Goal: Transaction & Acquisition: Purchase product/service

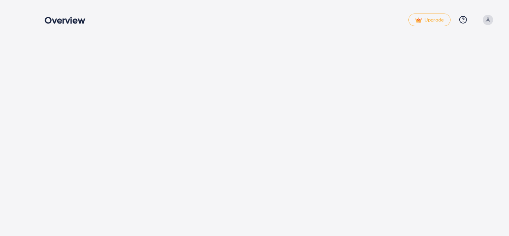
click at [195, 98] on div "Overview Upgrade Help Center Contact Support Plans and Pricing Term and policy …" at bounding box center [254, 118] width 509 height 236
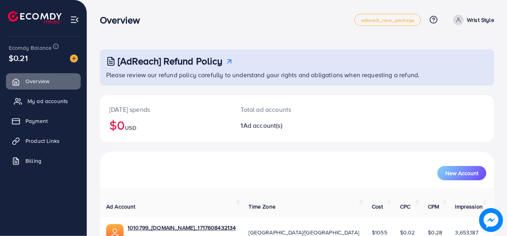
click at [61, 104] on span "My ad accounts" at bounding box center [47, 101] width 41 height 8
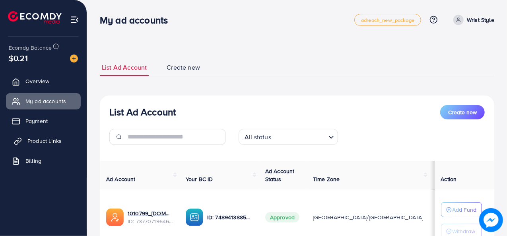
click at [48, 138] on span "Product Links" at bounding box center [44, 141] width 34 height 8
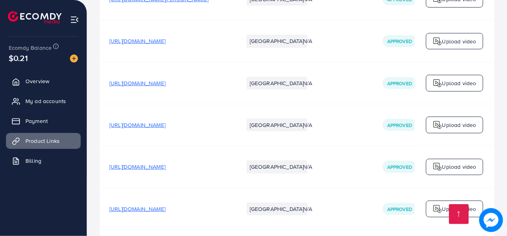
scroll to position [4798, 0]
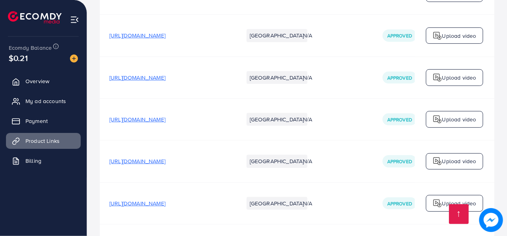
drag, startPoint x: 329, startPoint y: 200, endPoint x: 352, endPoint y: 199, distance: 23.1
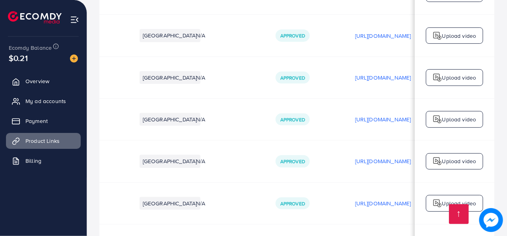
scroll to position [0, 116]
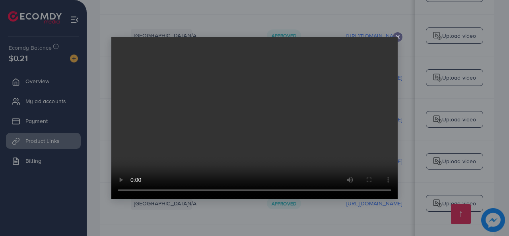
click at [398, 38] on icon at bounding box center [398, 37] width 6 height 6
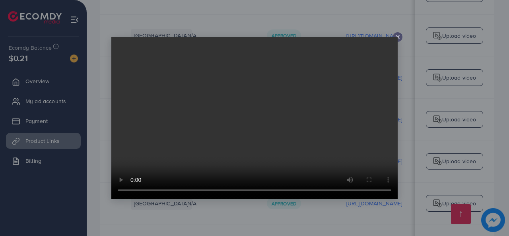
click at [399, 38] on line at bounding box center [397, 36] width 3 height 3
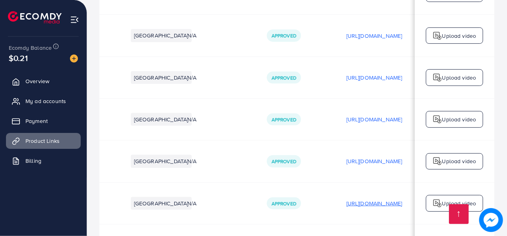
click at [379, 198] on p "https://files.ecomdy.com/videos/cb549745-10fb-4629-b7de-fd8e593e6f10-1756054529…" at bounding box center [374, 203] width 56 height 10
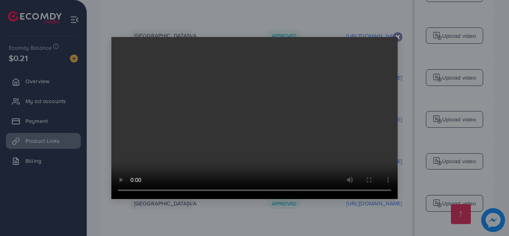
click at [397, 38] on video at bounding box center [254, 118] width 286 height 162
click at [399, 39] on icon at bounding box center [398, 37] width 6 height 6
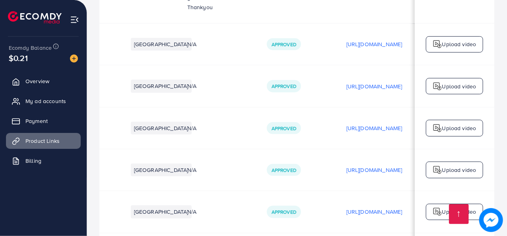
scroll to position [4745, 0]
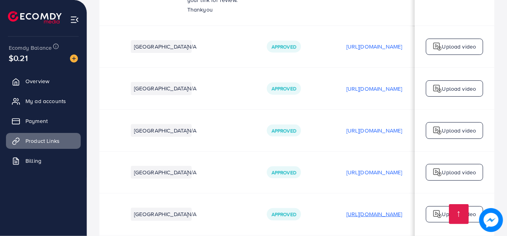
click at [379, 209] on p "https://files.ecomdy.com/videos/a4c612b2-ba0a-4ddb-a5ab-8a73c76c11f2-1756053908…" at bounding box center [374, 214] width 56 height 10
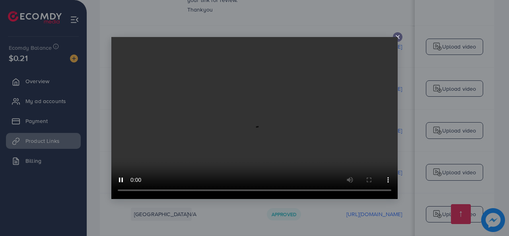
click at [399, 37] on icon at bounding box center [398, 37] width 6 height 6
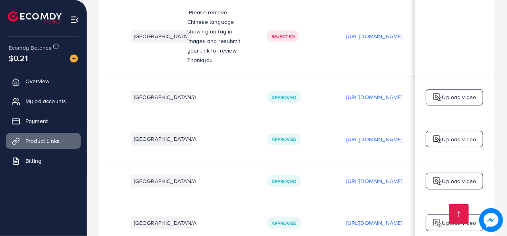
scroll to position [4692, 0]
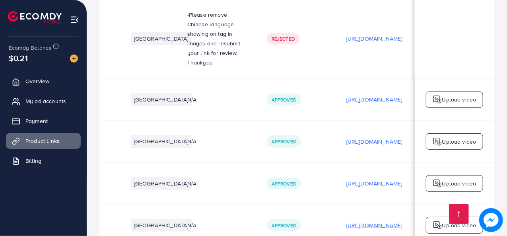
click at [377, 220] on p "https://files.ecomdy.com/videos/61eeaa5d-03a0-4fe7-8011-836a2c12a6a6-1754495811…" at bounding box center [374, 225] width 56 height 10
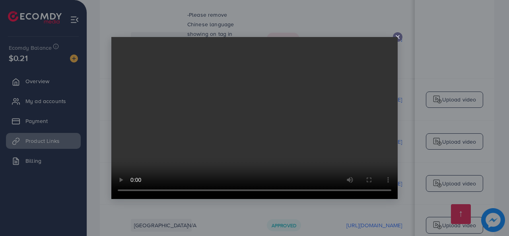
click at [397, 36] on icon at bounding box center [398, 37] width 6 height 6
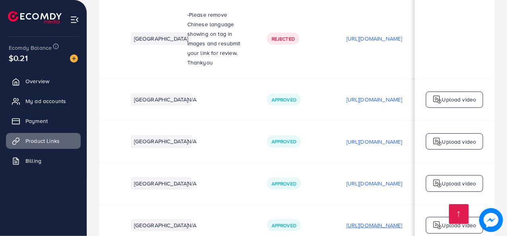
click at [368, 220] on p "https://files.ecomdy.com/videos/61eeaa5d-03a0-4fe7-8011-836a2c12a6a6-1754495811…" at bounding box center [374, 225] width 56 height 10
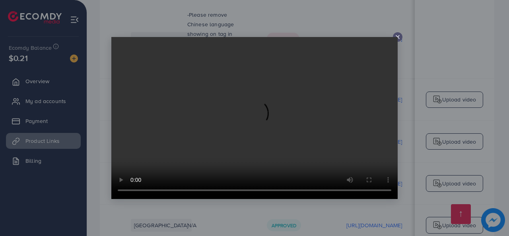
click at [397, 37] on icon at bounding box center [398, 37] width 6 height 6
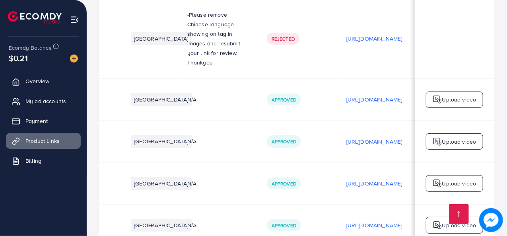
click at [390, 179] on p "https://files.ecomdy.com/videos/836a7dd7-9b9f-4514-9124-2c216e91281f-1754415619…" at bounding box center [374, 184] width 56 height 10
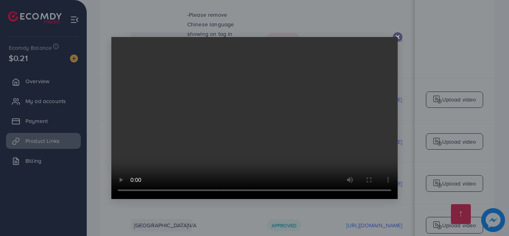
click at [398, 38] on icon at bounding box center [398, 37] width 6 height 6
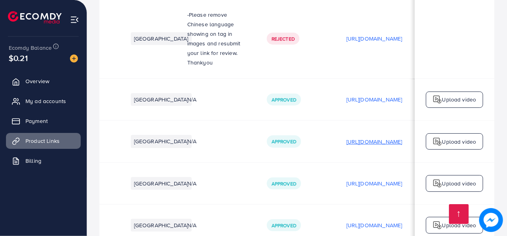
click at [374, 137] on p "https://files.ecomdy.com/videos/0242ba0c-960e-4b08-98a3-ff4995153100-1754383293…" at bounding box center [374, 142] width 56 height 10
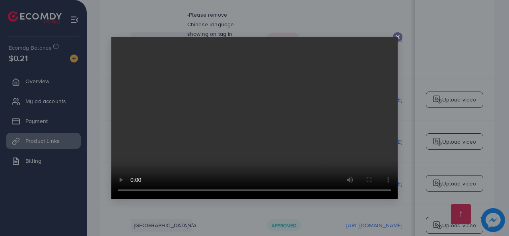
click at [398, 38] on icon at bounding box center [398, 37] width 6 height 6
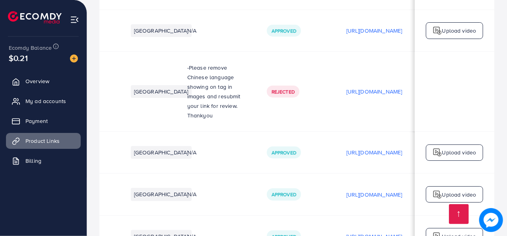
scroll to position [4639, 0]
click at [374, 148] on p "https://files.ecomdy.com/videos/6216acd7-db51-4d11-9581-71378be5c694-1754383175…" at bounding box center [374, 153] width 56 height 10
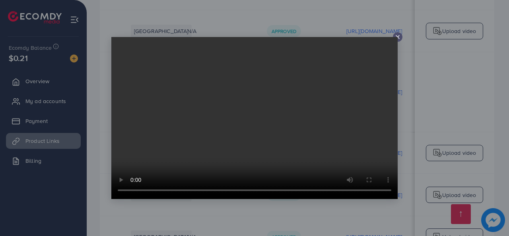
drag, startPoint x: 397, startPoint y: 37, endPoint x: 392, endPoint y: 43, distance: 7.9
click at [397, 37] on div at bounding box center [254, 118] width 286 height 162
click at [397, 37] on video at bounding box center [254, 118] width 286 height 162
click at [399, 37] on icon at bounding box center [398, 37] width 6 height 6
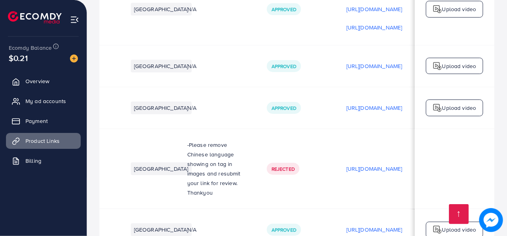
scroll to position [4533, 0]
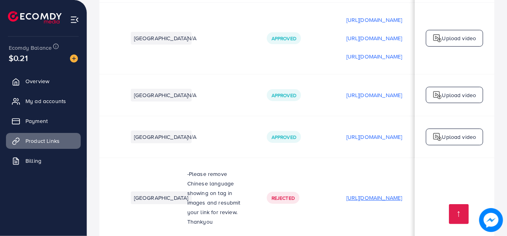
click at [376, 193] on p "https://files.ecomdy.com/videos/db34a638-e042-4a08-9d9e-577a7fe1e896-1754383030…" at bounding box center [374, 198] width 56 height 10
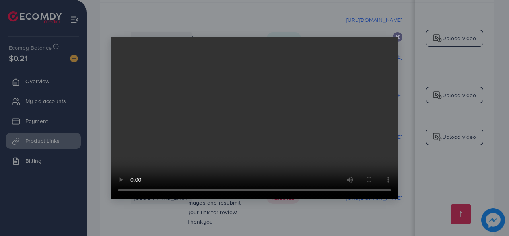
click at [399, 37] on icon at bounding box center [398, 37] width 6 height 6
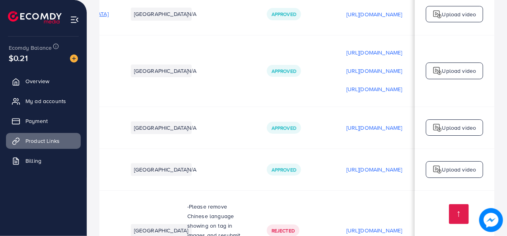
scroll to position [4480, 0]
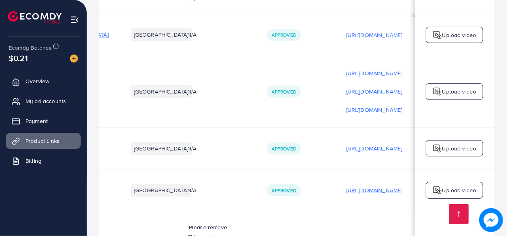
click at [387, 185] on p "https://files.ecomdy.com/videos/076452e9-1376-4c74-812d-fb506a3f1b6a-1754382764…" at bounding box center [374, 190] width 56 height 10
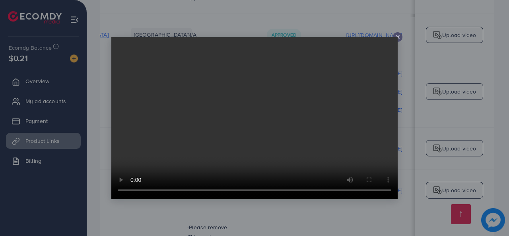
click at [397, 38] on video at bounding box center [254, 118] width 286 height 162
click at [399, 39] on icon at bounding box center [398, 37] width 6 height 6
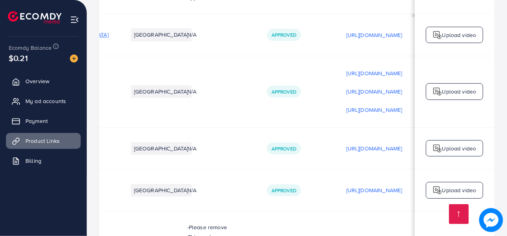
scroll to position [0, 235]
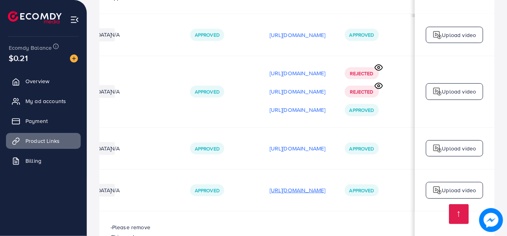
click at [305, 185] on p "https://files.ecomdy.com/videos/076452e9-1376-4c74-812d-fb506a3f1b6a-1754382764…" at bounding box center [298, 190] width 56 height 10
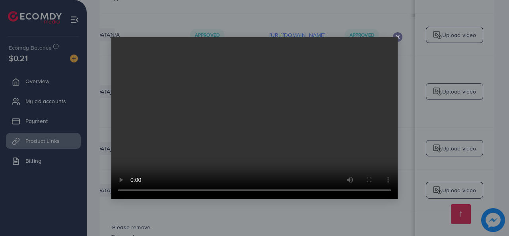
click at [397, 37] on video at bounding box center [254, 118] width 286 height 162
click at [398, 38] on line at bounding box center [397, 36] width 3 height 3
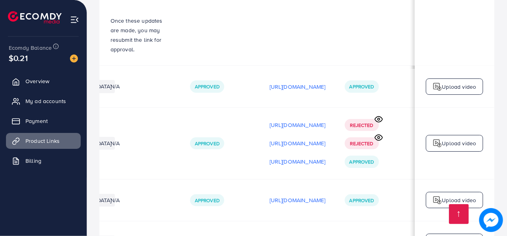
scroll to position [4427, 0]
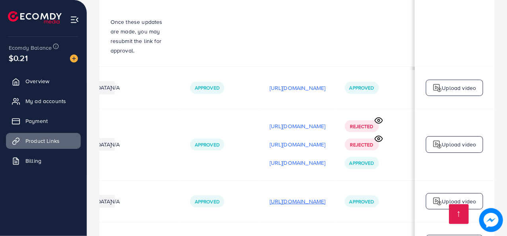
click at [298, 196] on p "https://files.ecomdy.com/videos/158eb0f2-fb49-475d-b8ba-1a6ca1af7fce-1754382598…" at bounding box center [298, 201] width 56 height 10
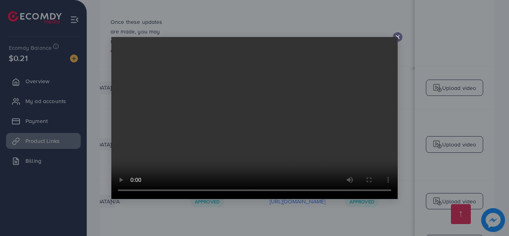
click at [397, 39] on div at bounding box center [254, 118] width 286 height 162
click at [399, 38] on icon at bounding box center [398, 37] width 6 height 6
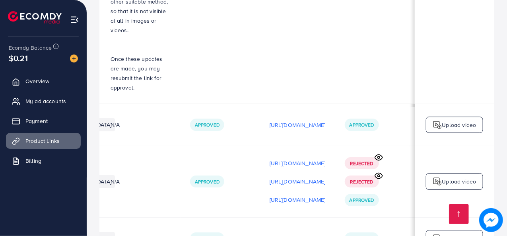
scroll to position [4374, 0]
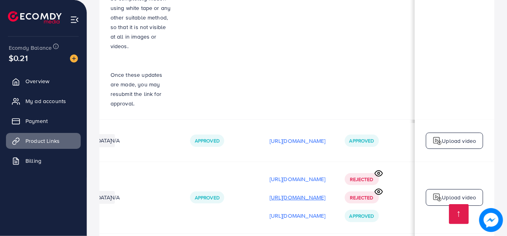
click at [298, 193] on p "https://files.ecomdy.com/videos/72b9570e-09b3-473e-98c6-34223a5f64e9-1753787934…" at bounding box center [298, 198] width 56 height 10
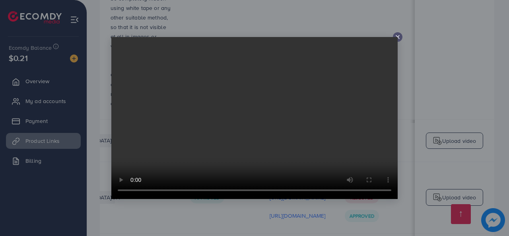
click at [399, 35] on icon at bounding box center [398, 37] width 6 height 6
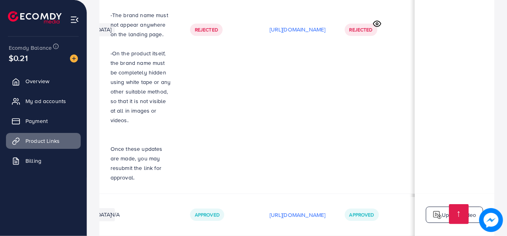
scroll to position [4268, 0]
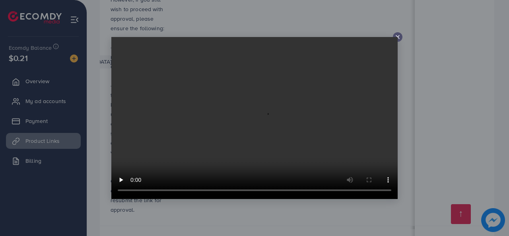
click at [397, 35] on icon at bounding box center [398, 37] width 6 height 6
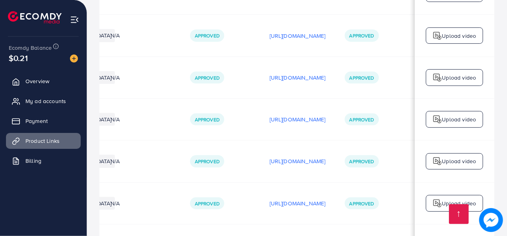
scroll to position [0, 209]
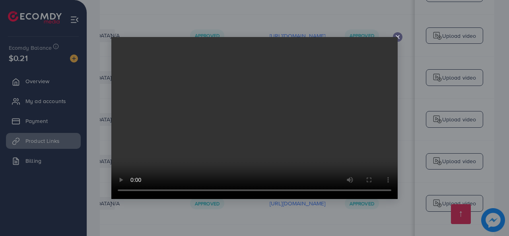
click at [398, 37] on icon at bounding box center [398, 37] width 6 height 6
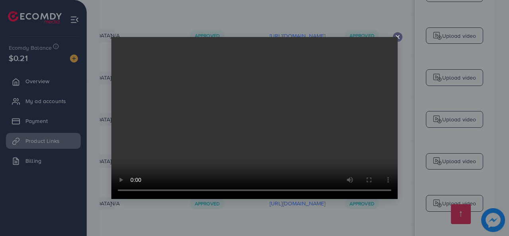
click at [396, 37] on video at bounding box center [254, 118] width 286 height 162
click at [397, 37] on icon at bounding box center [398, 37] width 6 height 6
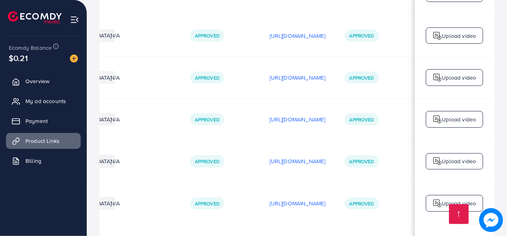
click at [47, 62] on div "$0.21" at bounding box center [43, 58] width 69 height 12
click at [72, 60] on img at bounding box center [74, 58] width 8 height 8
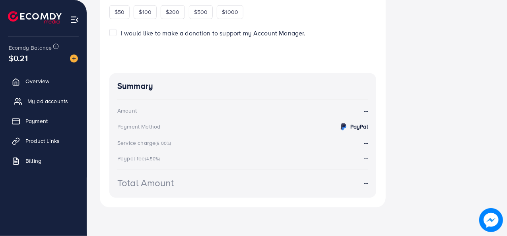
click at [56, 103] on span "My ad accounts" at bounding box center [47, 101] width 41 height 8
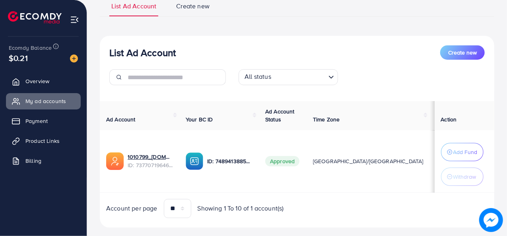
scroll to position [76, 0]
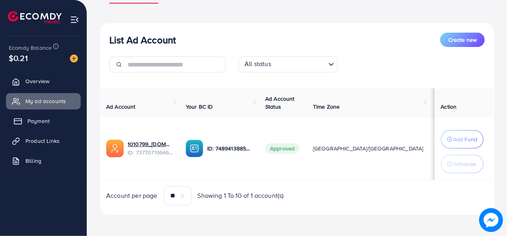
click at [65, 121] on link "Payment" at bounding box center [43, 121] width 75 height 16
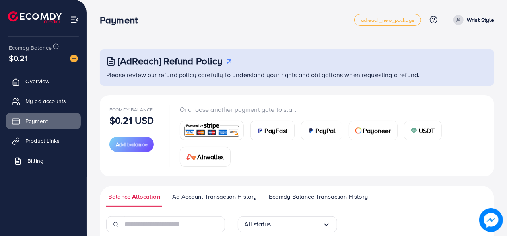
click at [34, 158] on span "Billing" at bounding box center [35, 161] width 16 height 8
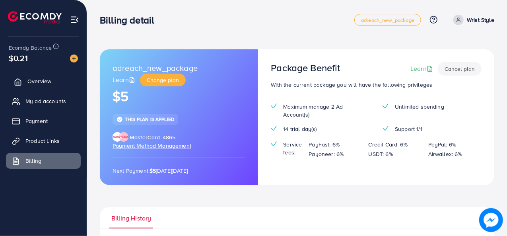
click at [41, 82] on span "Overview" at bounding box center [39, 81] width 24 height 8
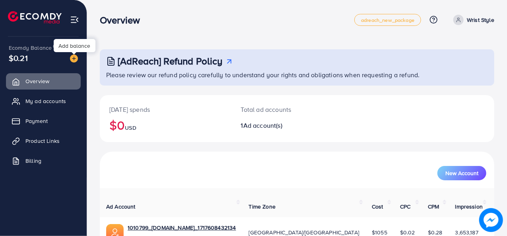
click at [71, 58] on img at bounding box center [74, 58] width 8 height 8
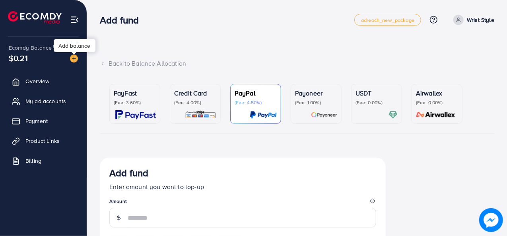
click at [74, 59] on img at bounding box center [74, 58] width 8 height 8
click at [74, 58] on img at bounding box center [74, 58] width 8 height 8
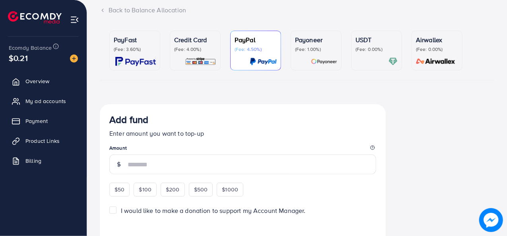
scroll to position [53, 0]
click at [362, 49] on p "(Fee: 0.00%)" at bounding box center [377, 50] width 42 height 6
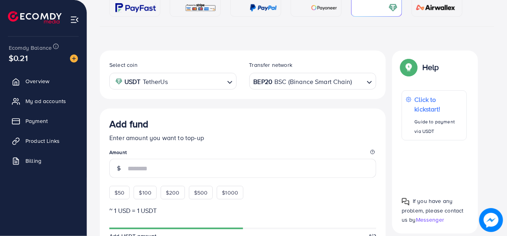
scroll to position [159, 0]
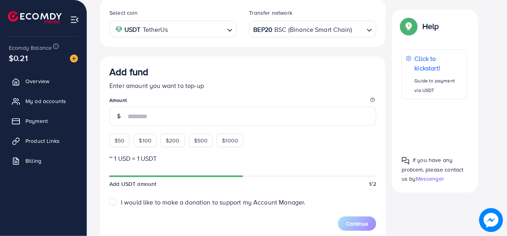
click at [367, 29] on icon "Search for option" at bounding box center [370, 30] width 8 height 8
click at [288, 123] on div "Select coin USDT TetherUs Loading... Transfer network TRC20 TRX (Tron) Loading.…" at bounding box center [243, 203] width 286 height 410
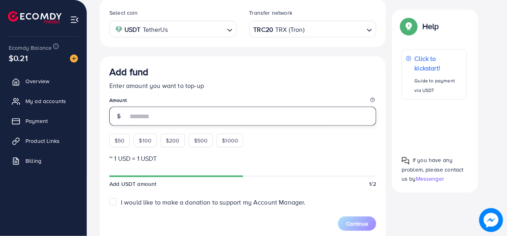
click at [183, 116] on input "number" at bounding box center [252, 116] width 249 height 19
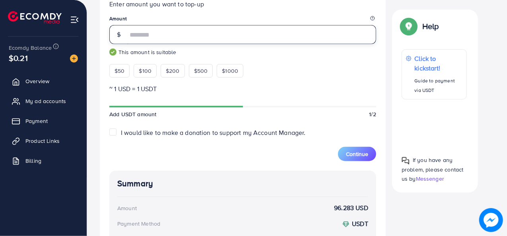
scroll to position [212, 0]
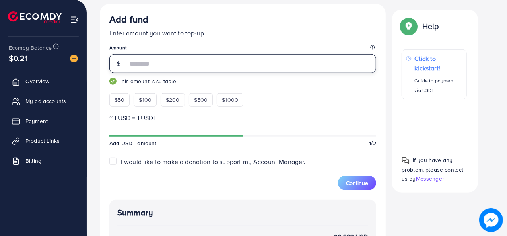
click at [161, 61] on input "**" at bounding box center [252, 63] width 249 height 19
click at [165, 68] on input "**" at bounding box center [252, 63] width 249 height 19
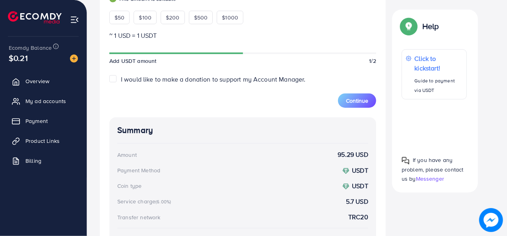
scroll to position [265, 0]
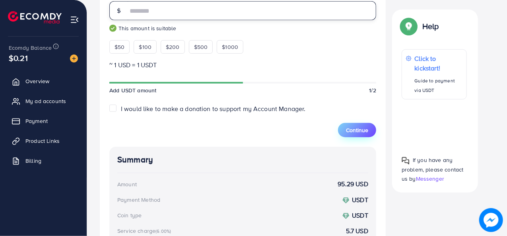
type input "**"
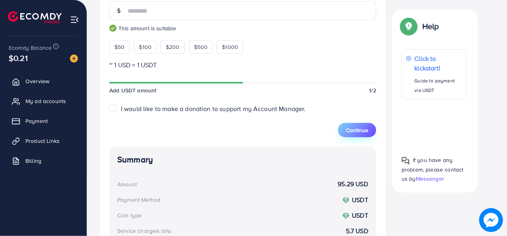
click at [358, 128] on span "Continue" at bounding box center [357, 130] width 22 height 8
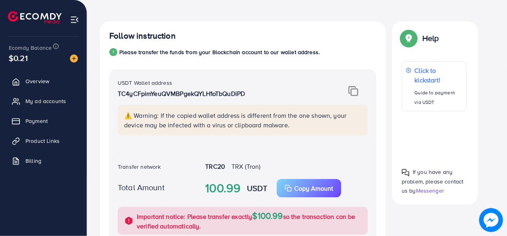
scroll to position [136, 0]
drag, startPoint x: 115, startPoint y: 91, endPoint x: 247, endPoint y: 93, distance: 131.7
click at [247, 93] on div "USDT Wallet address TC4yCFpimYeuQVMBPgekQYLH1oTbQuDiPD" at bounding box center [220, 91] width 219 height 27
click at [355, 90] on img at bounding box center [353, 91] width 10 height 10
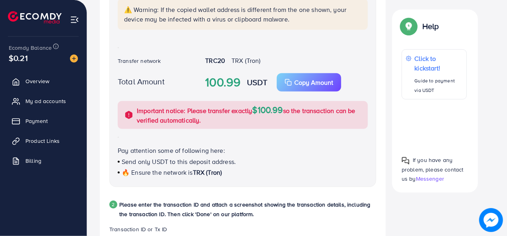
scroll to position [348, 0]
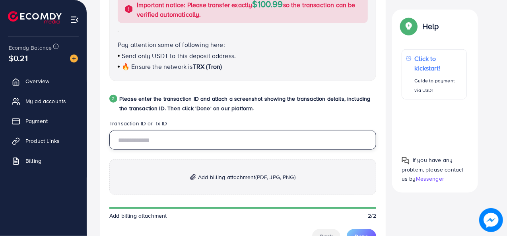
click at [187, 140] on input "text" at bounding box center [242, 139] width 267 height 19
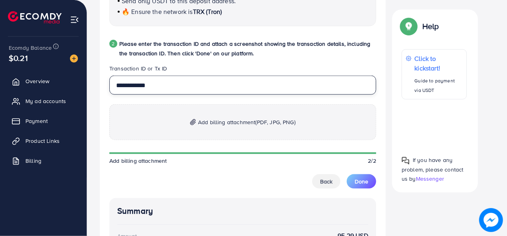
scroll to position [454, 0]
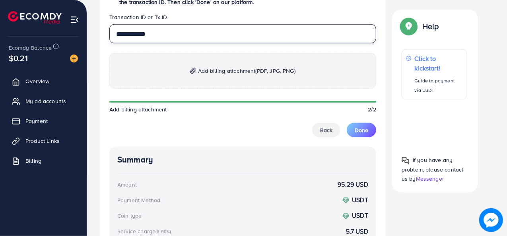
type input "**********"
click at [221, 79] on p "Add billing attachment (PDF, JPG, PNG)" at bounding box center [242, 71] width 267 height 36
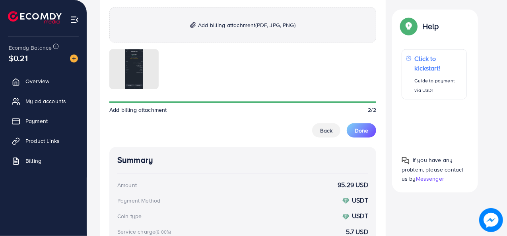
scroll to position [500, 0]
click at [355, 127] on span "Done" at bounding box center [362, 130] width 14 height 8
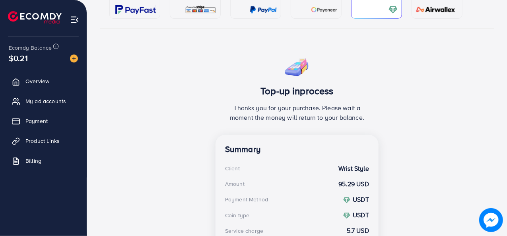
scroll to position [97, 0]
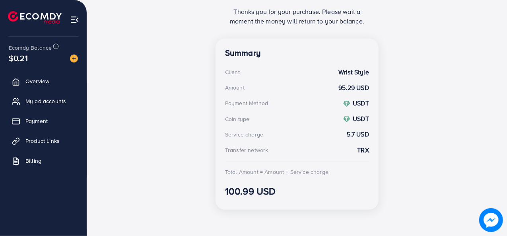
scroll to position [196, 0]
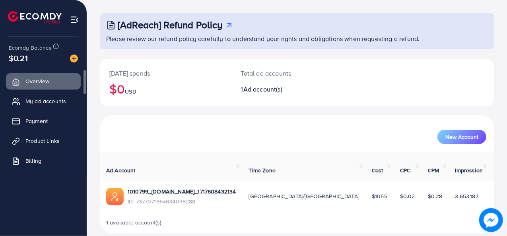
scroll to position [37, 0]
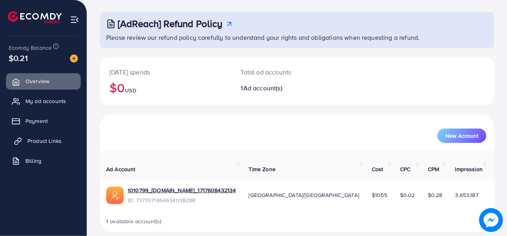
click at [60, 137] on span "Product Links" at bounding box center [44, 141] width 34 height 8
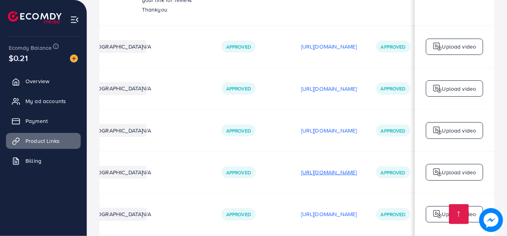
scroll to position [0, 161]
click at [338, 167] on p "https://files.ecomdy.com/videos/61eeaa5d-03a0-4fe7-8011-836a2c12a6a6-1754495811…" at bounding box center [329, 172] width 56 height 10
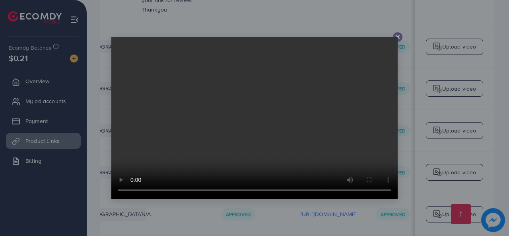
click at [399, 35] on icon at bounding box center [398, 37] width 6 height 6
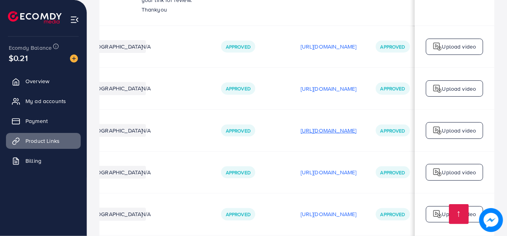
click at [357, 126] on p "https://files.ecomdy.com/videos/836a7dd7-9b9f-4514-9124-2c216e91281f-1754415619…" at bounding box center [329, 131] width 56 height 10
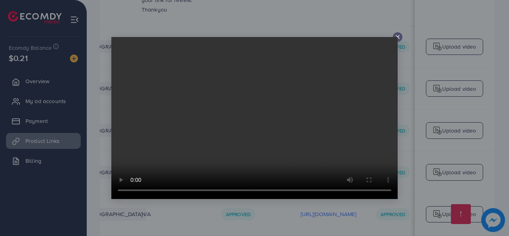
click at [394, 37] on video at bounding box center [254, 118] width 286 height 162
click at [398, 37] on line at bounding box center [397, 36] width 3 height 3
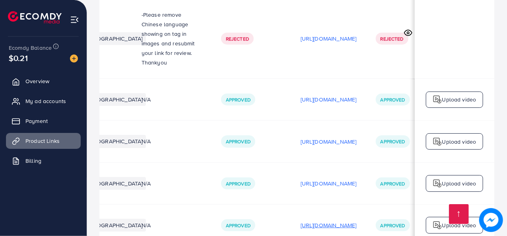
scroll to position [4692, 0]
click at [348, 137] on p "https://files.ecomdy.com/videos/0242ba0c-960e-4b08-98a3-ff4995153100-1754383293…" at bounding box center [329, 142] width 56 height 10
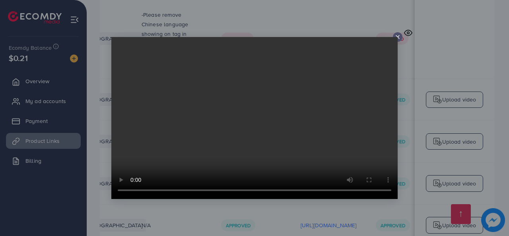
click at [398, 35] on icon at bounding box center [398, 37] width 6 height 6
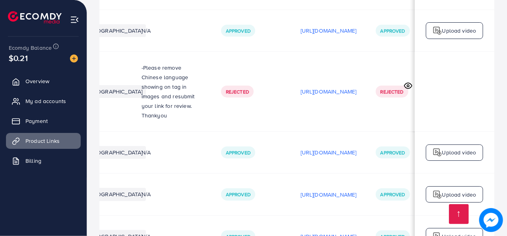
scroll to position [4639, 0]
click at [357, 148] on p "https://files.ecomdy.com/videos/6216acd7-db51-4d11-9581-71378be5c694-1754383175…" at bounding box center [329, 153] width 56 height 10
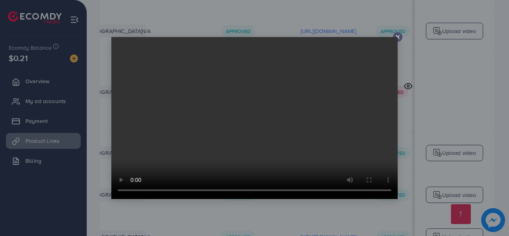
click at [399, 35] on icon at bounding box center [398, 37] width 6 height 6
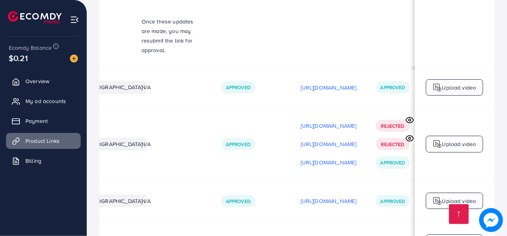
scroll to position [4427, 0]
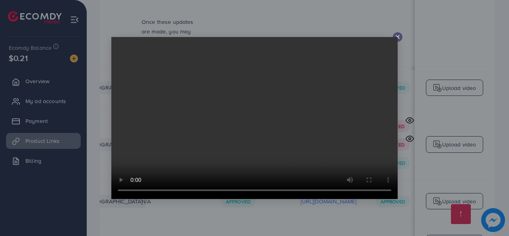
click at [399, 38] on line at bounding box center [397, 36] width 3 height 3
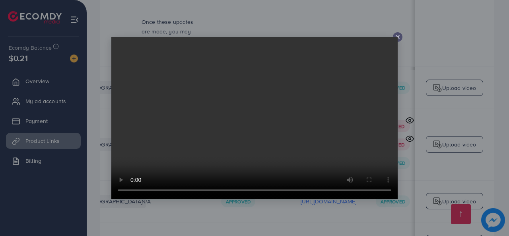
click at [397, 37] on video at bounding box center [254, 118] width 286 height 162
click at [397, 36] on line at bounding box center [397, 36] width 3 height 3
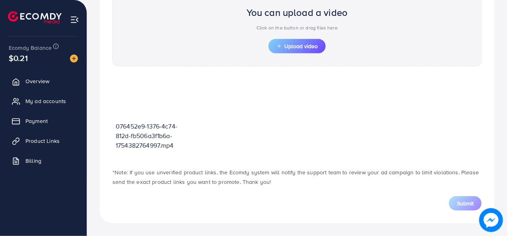
scroll to position [285, 0]
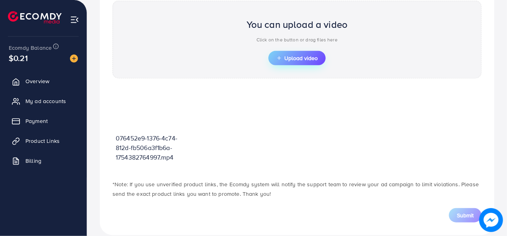
click at [304, 60] on span "Upload video" at bounding box center [296, 58] width 41 height 6
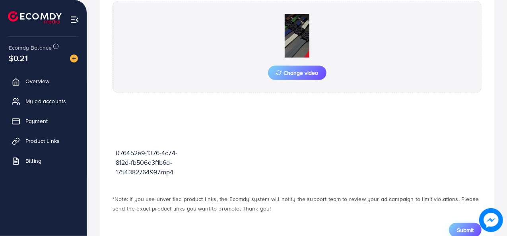
click at [462, 227] on span "Submit" at bounding box center [465, 230] width 17 height 8
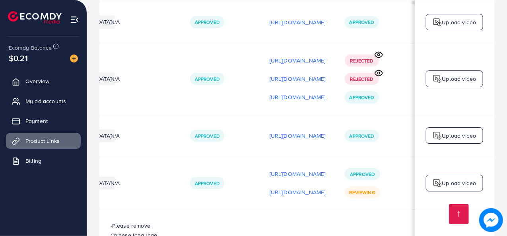
scroll to position [4492, 0]
click at [74, 58] on img at bounding box center [74, 58] width 8 height 8
click at [66, 59] on div at bounding box center [71, 57] width 14 height 9
click at [74, 58] on img at bounding box center [74, 58] width 8 height 8
click at [64, 57] on div at bounding box center [71, 57] width 14 height 9
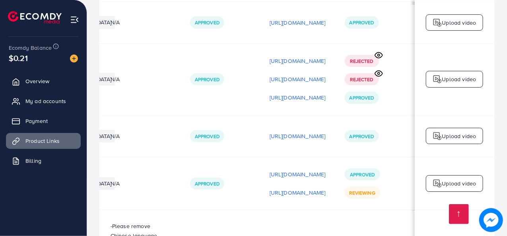
click at [45, 60] on div "$0.21" at bounding box center [43, 58] width 69 height 12
click at [42, 112] on ul "Overview My ad accounts Payment Product Links Billing" at bounding box center [43, 123] width 87 height 107
click at [41, 121] on span "Payment" at bounding box center [38, 121] width 22 height 8
click at [52, 101] on span "My ad accounts" at bounding box center [47, 101] width 41 height 8
drag, startPoint x: 52, startPoint y: 101, endPoint x: 56, endPoint y: 93, distance: 8.6
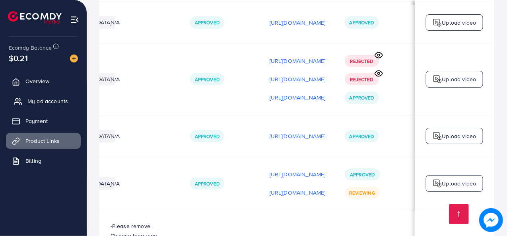
click at [52, 101] on span "My ad accounts" at bounding box center [47, 101] width 41 height 8
click at [57, 92] on ul "Overview My ad accounts Payment Product Links Billing" at bounding box center [43, 123] width 87 height 107
click at [43, 80] on span "Overview" at bounding box center [39, 81] width 24 height 8
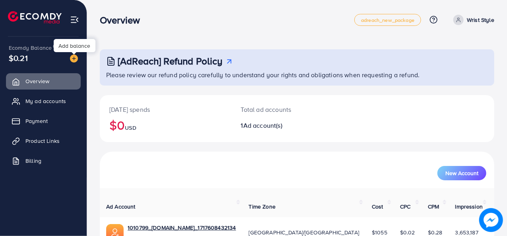
click at [72, 60] on img at bounding box center [74, 58] width 8 height 8
click at [73, 60] on img at bounding box center [74, 58] width 8 height 8
click at [57, 60] on div "$0.21" at bounding box center [43, 58] width 69 height 12
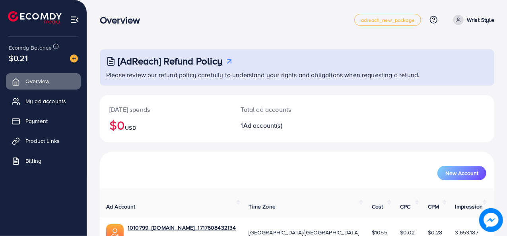
click at [37, 58] on div "$0.21" at bounding box center [43, 58] width 69 height 12
drag, startPoint x: 53, startPoint y: 58, endPoint x: 65, endPoint y: 53, distance: 13.0
click at [53, 58] on div "$0.21" at bounding box center [43, 58] width 69 height 12
click at [73, 58] on img at bounding box center [74, 58] width 8 height 8
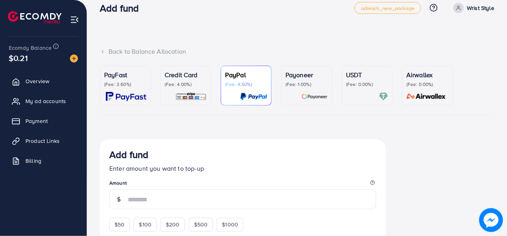
scroll to position [11, 0]
click at [348, 81] on div "USDT (Fee: 0.00%)" at bounding box center [367, 80] width 42 height 18
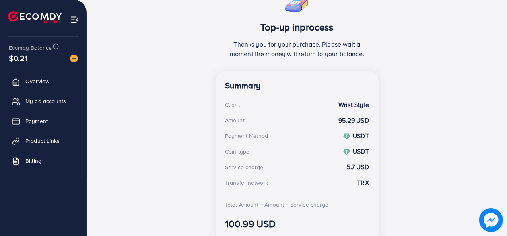
scroll to position [163, 0]
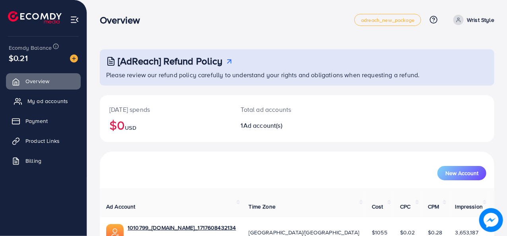
click at [50, 98] on span "My ad accounts" at bounding box center [47, 101] width 41 height 8
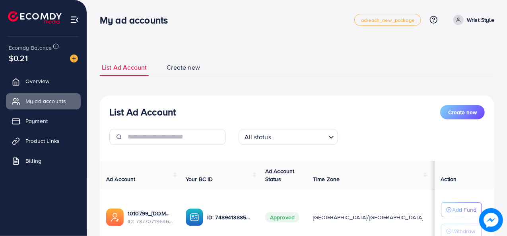
click at [74, 60] on img at bounding box center [74, 58] width 8 height 8
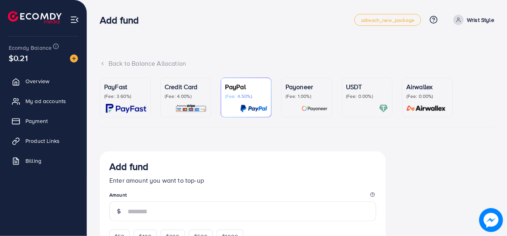
click at [351, 102] on div "USDT (Fee: 0.00%)" at bounding box center [367, 97] width 42 height 31
